Goal: Task Accomplishment & Management: Complete application form

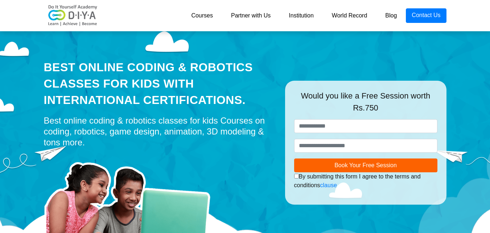
click at [341, 14] on link "World Record" at bounding box center [350, 15] width 54 height 15
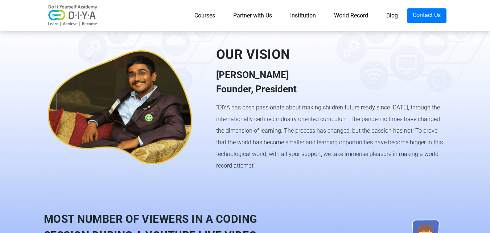
scroll to position [706, 0]
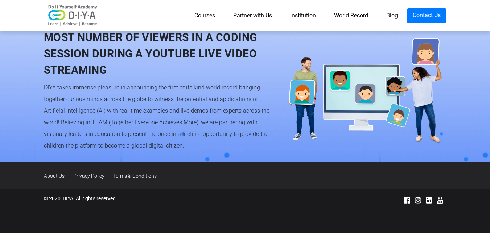
click at [256, 21] on link "Partner with Us" at bounding box center [252, 15] width 57 height 15
click at [247, 15] on link "Partner with Us" at bounding box center [252, 15] width 57 height 15
click at [224, 17] on link "Partner with Us" at bounding box center [252, 15] width 57 height 15
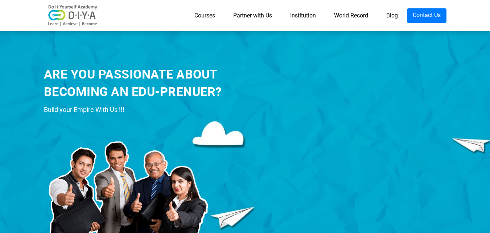
click at [197, 12] on link "Courses" at bounding box center [204, 15] width 39 height 15
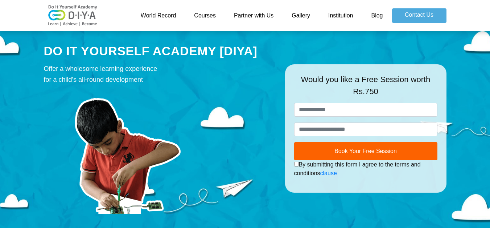
click at [211, 13] on link "Courses" at bounding box center [205, 15] width 40 height 15
click at [241, 15] on link "Partner with Us" at bounding box center [254, 15] width 58 height 15
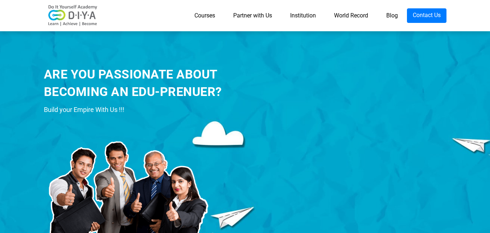
click at [211, 13] on link "Courses" at bounding box center [204, 15] width 39 height 15
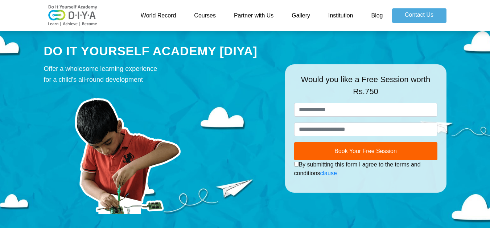
type input "*******"
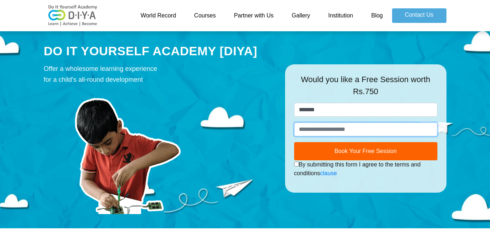
click at [322, 129] on input "number" at bounding box center [365, 129] width 143 height 14
click at [322, 130] on input "number" at bounding box center [365, 129] width 143 height 14
type input "**********"
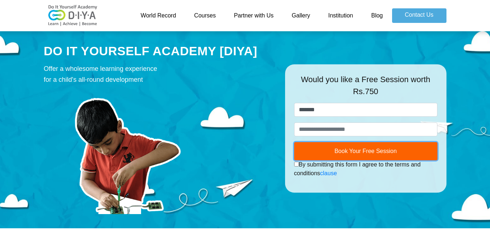
click at [332, 145] on button "Book Your Free Session" at bounding box center [365, 151] width 143 height 18
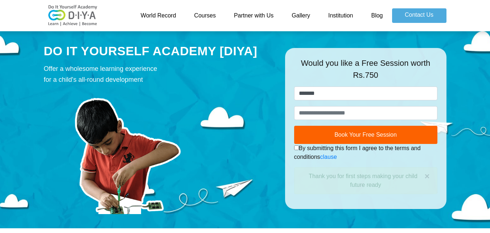
click at [327, 145] on div "I authorize DIYA and its representatives to Call, SMS, Email or WhatsApp me abo…" at bounding box center [365, 152] width 143 height 17
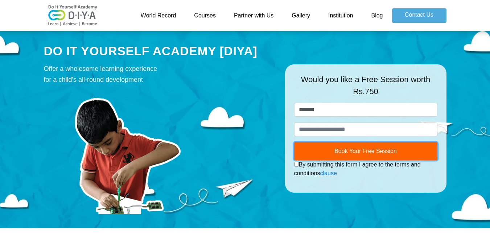
click at [296, 148] on button "Book Your Free Session" at bounding box center [365, 151] width 143 height 18
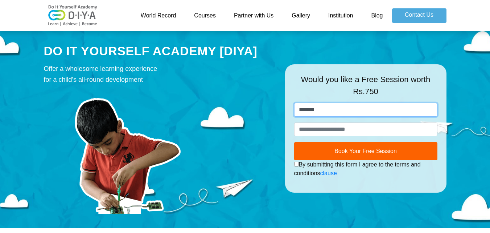
click at [312, 112] on input "*******" at bounding box center [365, 110] width 143 height 14
type input "*******"
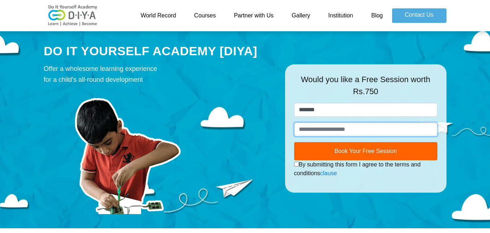
click at [328, 129] on input "**********" at bounding box center [365, 129] width 143 height 14
click at [328, 128] on input "**********" at bounding box center [365, 129] width 143 height 14
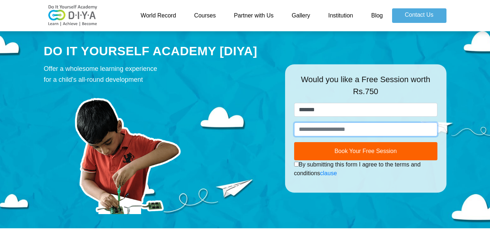
type input "**********"
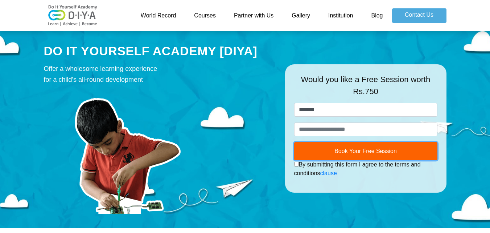
click at [324, 148] on button "Book Your Free Session" at bounding box center [365, 151] width 143 height 18
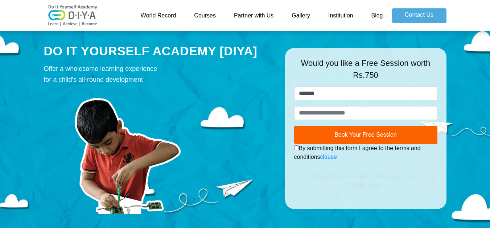
click at [297, 166] on form "**********" at bounding box center [365, 139] width 143 height 107
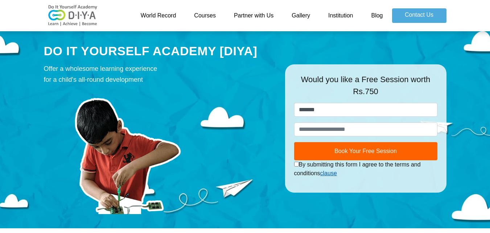
click at [328, 174] on link "clause" at bounding box center [328, 173] width 17 height 6
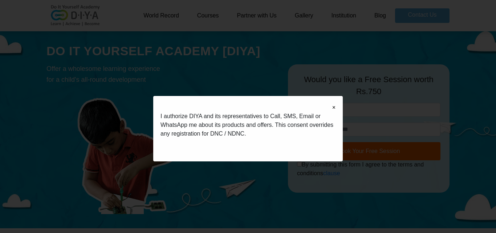
click at [333, 106] on span "×" at bounding box center [333, 107] width 3 height 9
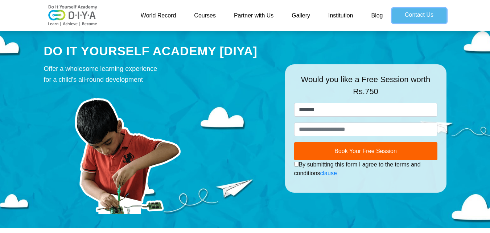
click at [414, 19] on link "Contact Us" at bounding box center [419, 15] width 54 height 15
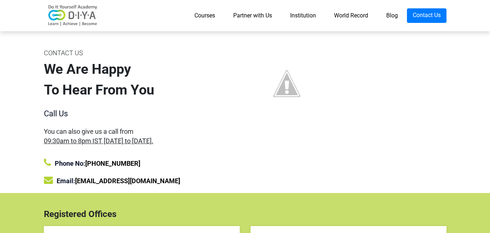
click at [90, 85] on div "We Are Happy To Hear From You" at bounding box center [142, 79] width 196 height 41
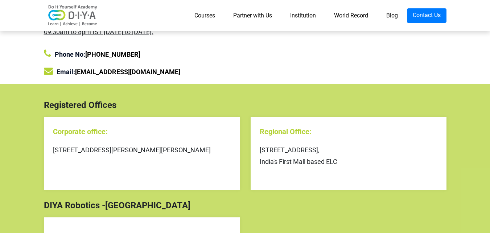
scroll to position [73, 0]
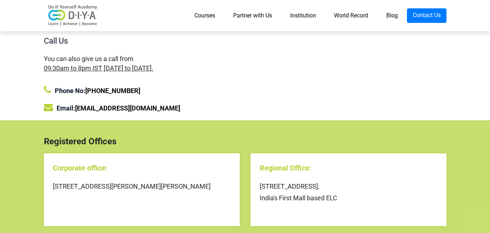
click at [388, 12] on link "Blog" at bounding box center [392, 15] width 30 height 15
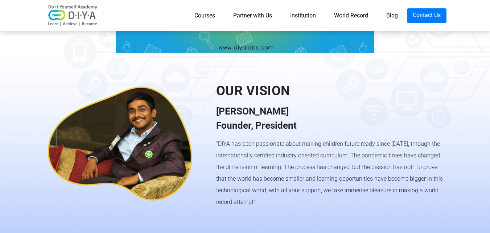
scroll to position [452, 0]
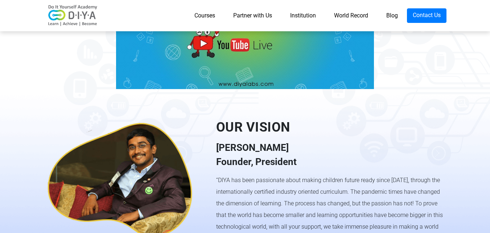
click at [298, 16] on link "Institution" at bounding box center [303, 15] width 44 height 15
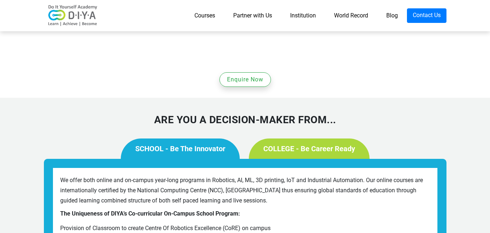
scroll to position [508, 0]
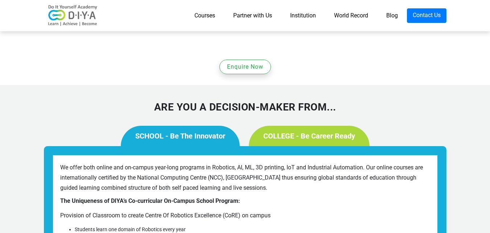
click at [184, 126] on link "SCHOOL - Be The Innovator" at bounding box center [180, 136] width 119 height 20
click at [202, 13] on link "Courses" at bounding box center [204, 15] width 39 height 15
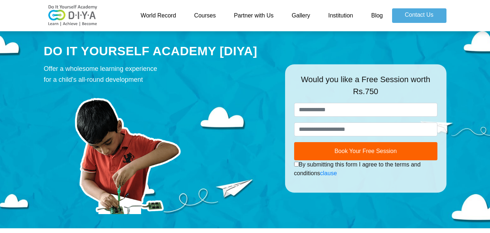
drag, startPoint x: 0, startPoint y: 0, endPoint x: 321, endPoint y: 42, distance: 324.1
click at [323, 49] on div "DO IT YOURSELF ACADEMY [DIYA] Offer a wholesome learning experience for a child…" at bounding box center [245, 128] width 414 height 200
click at [341, 120] on div "**********" at bounding box center [366, 122] width 154 height 39
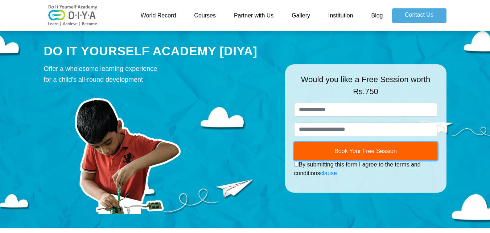
click at [345, 151] on span "Book Your Free Session" at bounding box center [365, 151] width 62 height 6
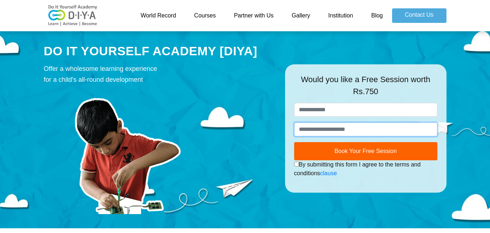
click at [347, 128] on input "number" at bounding box center [365, 129] width 143 height 14
click at [387, 17] on link "Blog" at bounding box center [377, 15] width 30 height 15
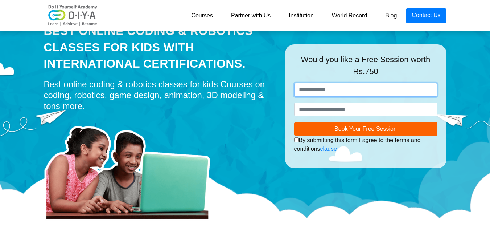
click at [329, 91] on input "text" at bounding box center [365, 90] width 143 height 14
drag, startPoint x: 329, startPoint y: 91, endPoint x: 314, endPoint y: 88, distance: 15.1
click at [314, 88] on input "text" at bounding box center [365, 90] width 143 height 14
click at [315, 93] on input "text" at bounding box center [365, 90] width 143 height 14
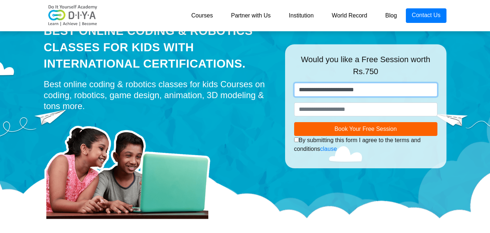
type input "**********"
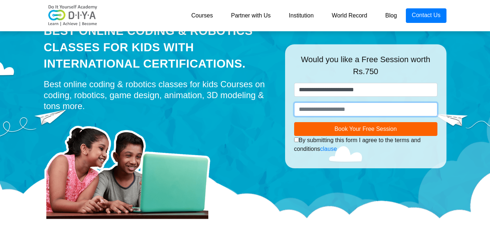
click at [306, 108] on input "number" at bounding box center [365, 109] width 143 height 14
click at [305, 109] on input "number" at bounding box center [365, 109] width 143 height 14
type input "*"
type input "**********"
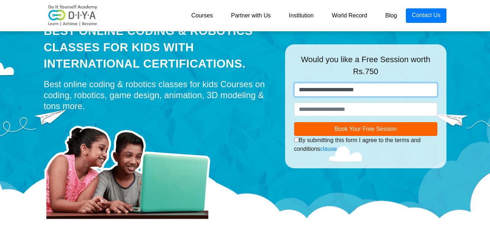
click at [378, 86] on input "**********" at bounding box center [365, 90] width 143 height 14
type input "*"
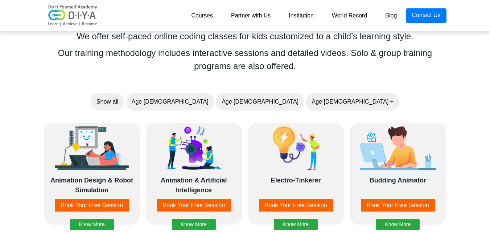
scroll to position [544, 0]
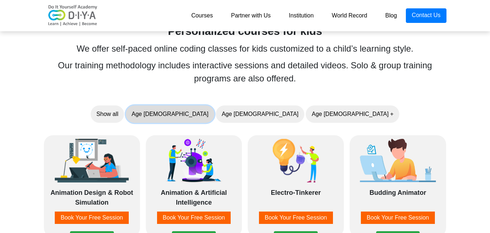
click at [214, 112] on button "Age 5-7" at bounding box center [170, 113] width 89 height 17
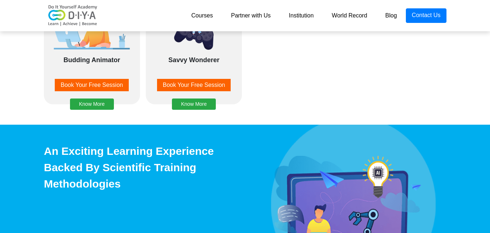
scroll to position [689, 0]
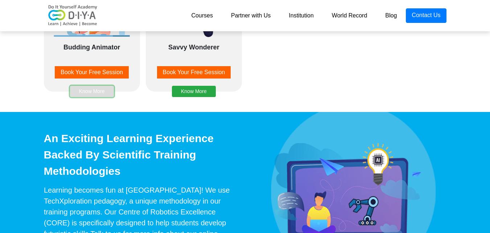
click at [99, 90] on button "Know More" at bounding box center [92, 91] width 44 height 11
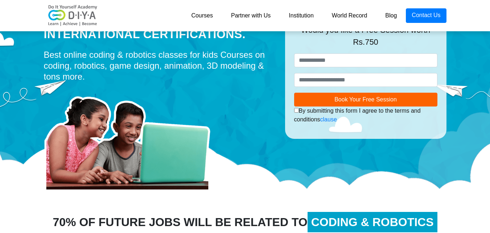
scroll to position [28, 0]
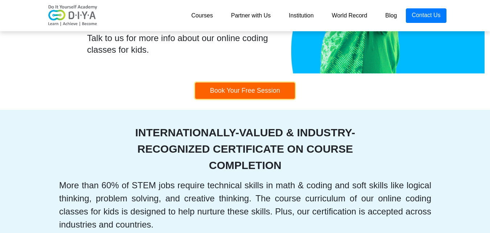
click at [230, 90] on button "Book Your Free Session" at bounding box center [245, 90] width 100 height 16
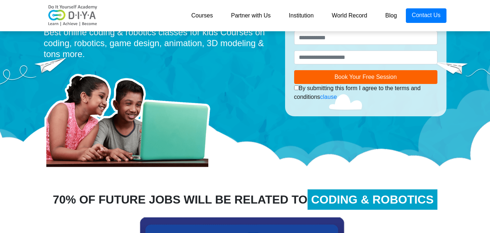
scroll to position [28, 0]
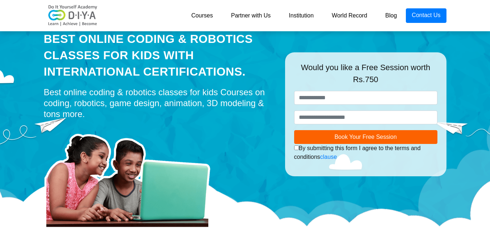
click at [390, 17] on link "Blog" at bounding box center [391, 15] width 30 height 15
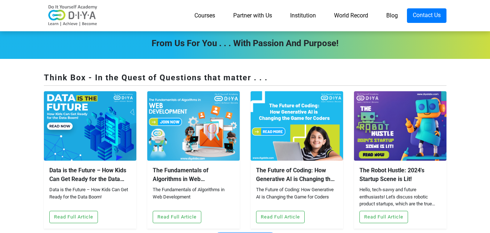
click at [293, 17] on link "Institution" at bounding box center [303, 15] width 44 height 15
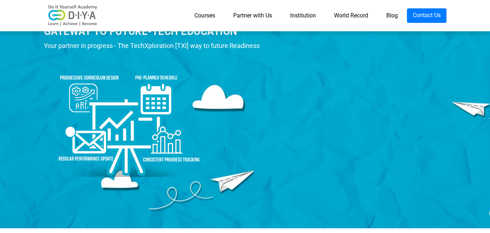
click at [304, 18] on link "Institution" at bounding box center [303, 15] width 44 height 15
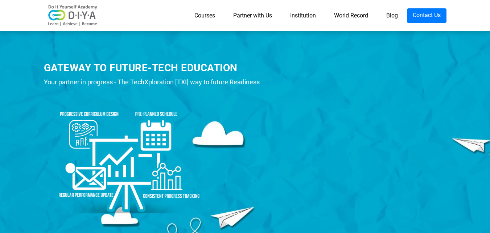
click at [210, 16] on link "Courses" at bounding box center [204, 15] width 39 height 15
click at [249, 13] on link "Partner with Us" at bounding box center [252, 15] width 57 height 15
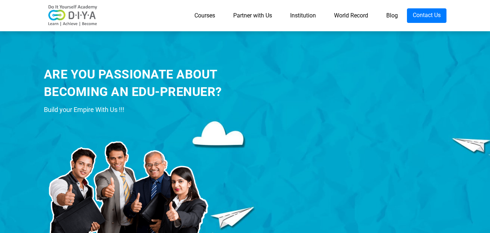
click at [306, 8] on link "Institution" at bounding box center [303, 15] width 44 height 15
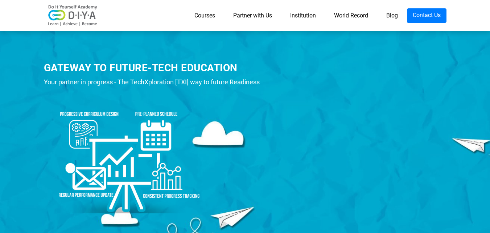
click at [389, 11] on link "Blog" at bounding box center [392, 15] width 30 height 15
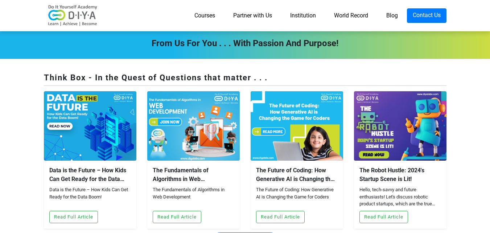
click at [93, 166] on div "Data is the Future – How Kids Can Get Ready for the Data Boom!" at bounding box center [90, 174] width 82 height 17
click at [159, 160] on div "The Fundamentals of Algorithms in Web Development The Fundamentals of Algorithm…" at bounding box center [193, 194] width 93 height 68
click at [181, 210] on button "Read Full Article" at bounding box center [177, 216] width 49 height 12
click at [200, 13] on link "Courses" at bounding box center [204, 15] width 39 height 15
